Goal: Task Accomplishment & Management: Complete application form

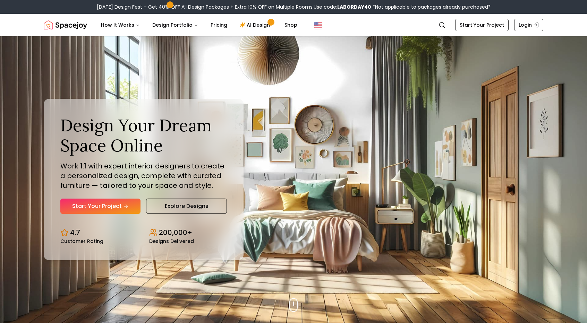
click at [109, 209] on link "Start Your Project" at bounding box center [100, 206] width 80 height 15
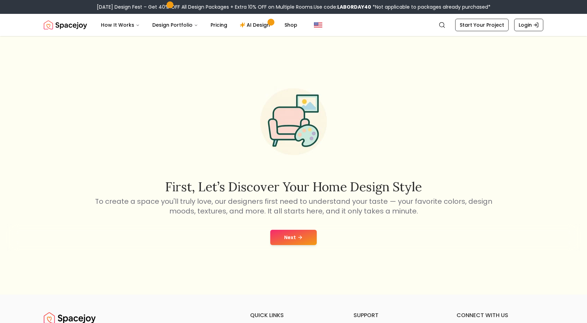
click at [308, 238] on button "Next" at bounding box center [293, 237] width 46 height 15
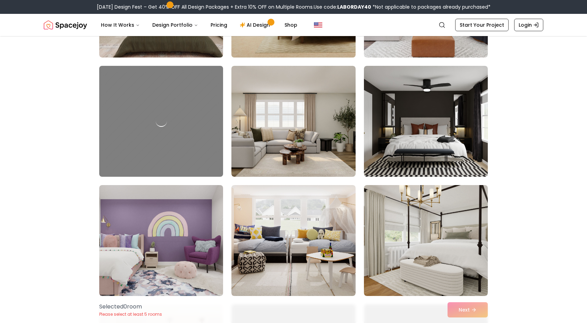
scroll to position [35, 0]
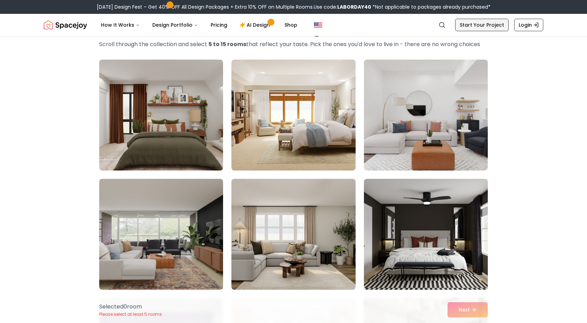
click at [494, 28] on link "Start Your Project" at bounding box center [481, 25] width 53 height 12
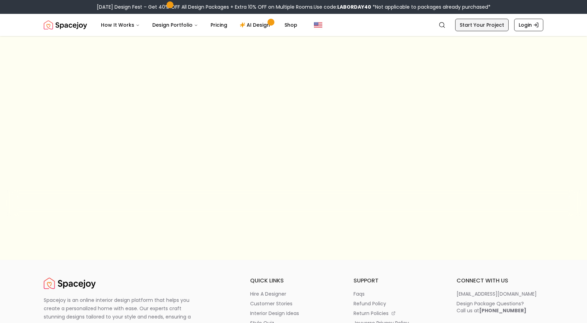
scroll to position [24, 0]
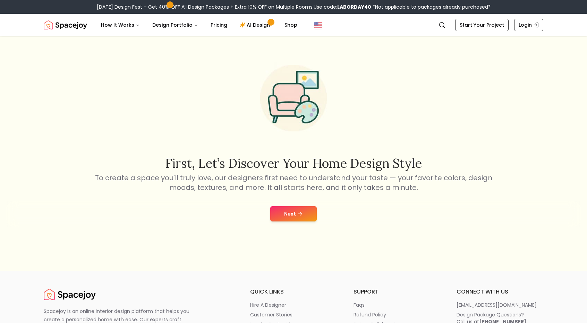
click at [312, 206] on button "Next" at bounding box center [293, 213] width 46 height 15
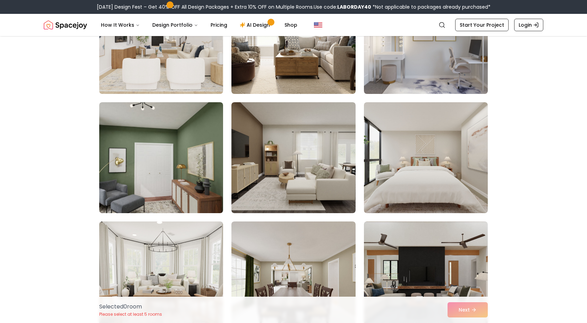
scroll to position [2082, 0]
